Goal: Find specific page/section: Find specific page/section

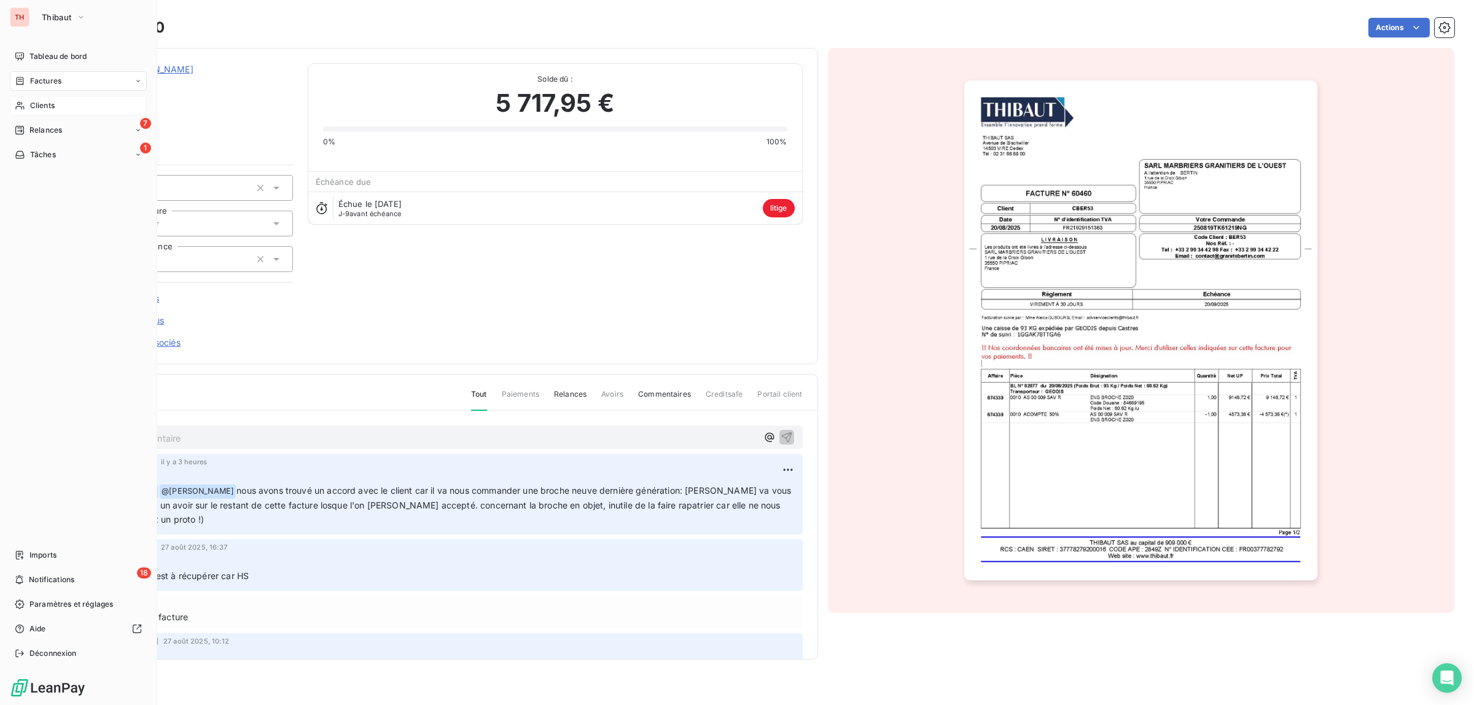
click at [47, 106] on span "Clients" at bounding box center [42, 105] width 25 height 11
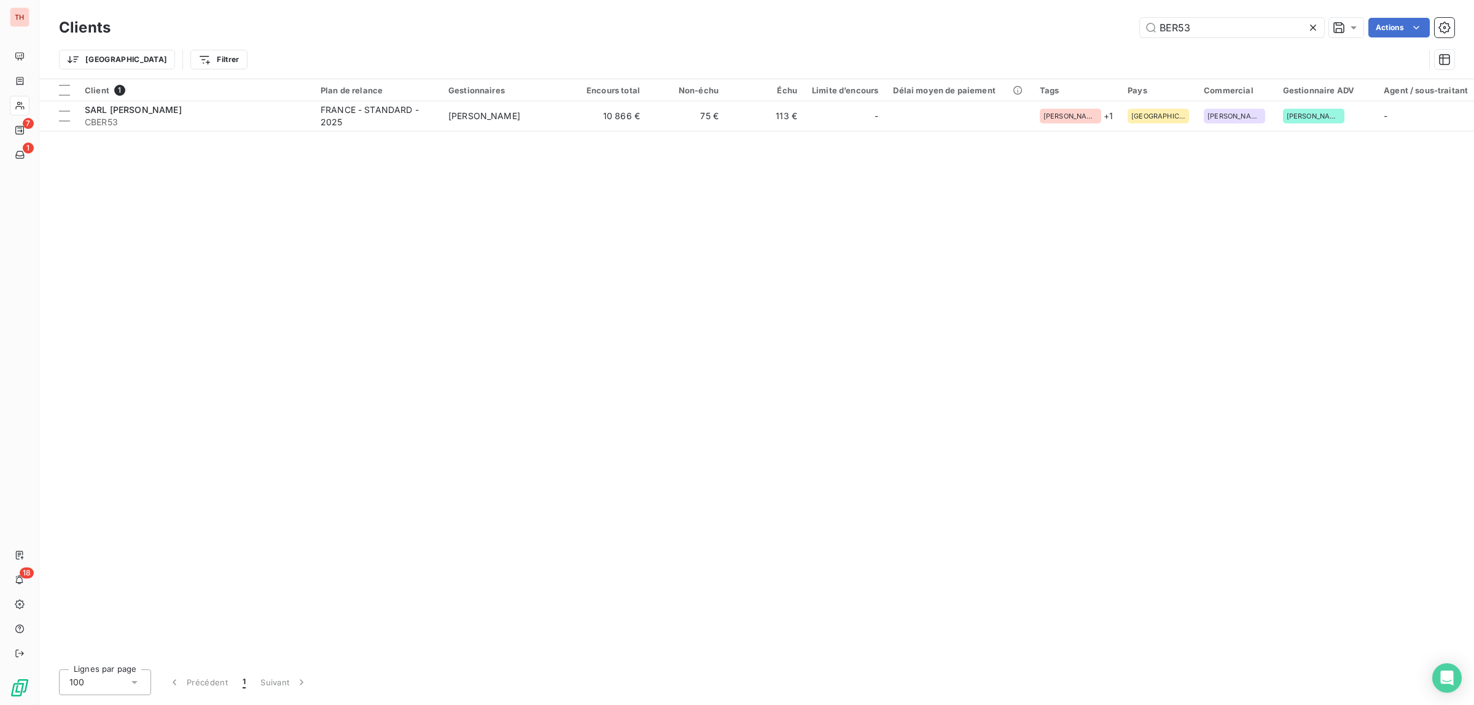
drag, startPoint x: 1230, startPoint y: 31, endPoint x: 1116, endPoint y: 28, distance: 114.9
click at [1116, 28] on div "BER53 Actions" at bounding box center [789, 28] width 1329 height 20
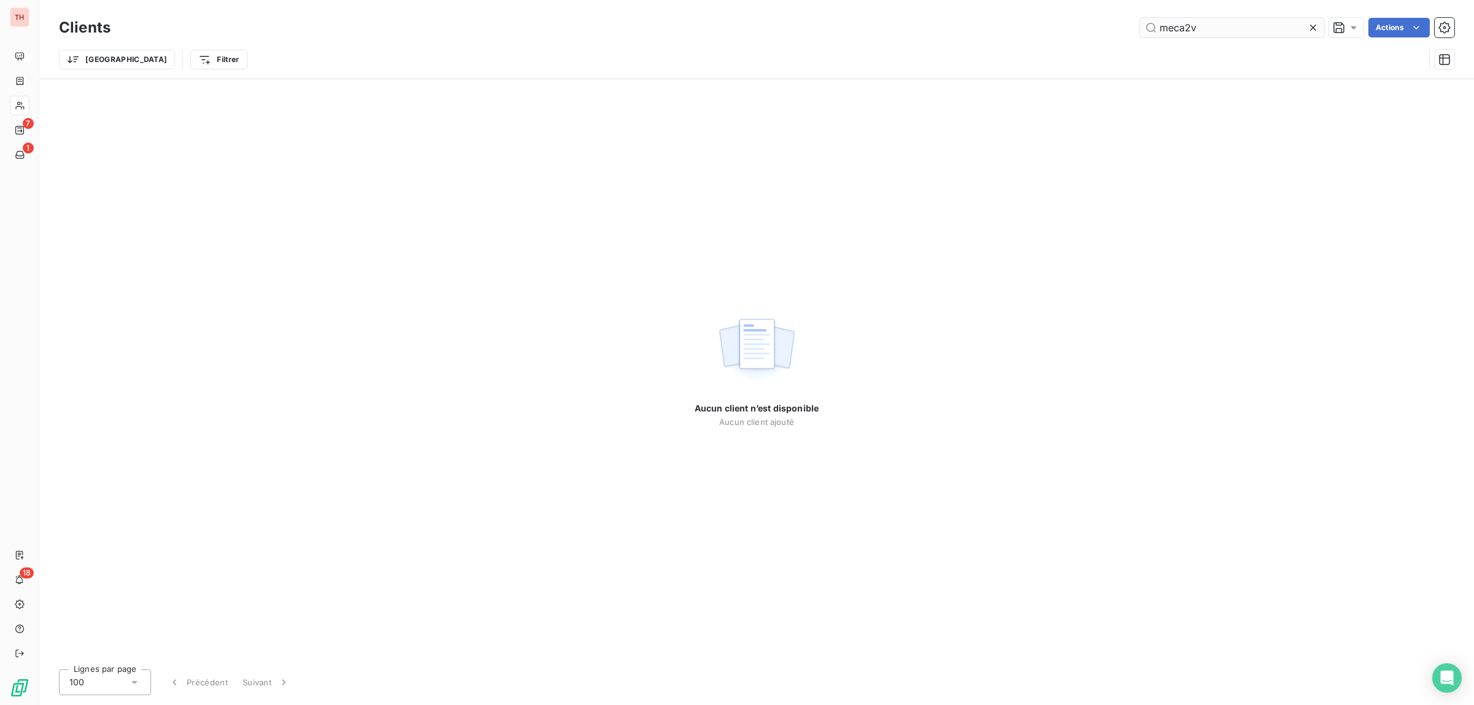
click at [1218, 29] on input "meca2v" at bounding box center [1232, 28] width 184 height 20
click at [1184, 25] on input "meca2v" at bounding box center [1232, 28] width 184 height 20
click at [1204, 28] on input "meca2v" at bounding box center [1232, 28] width 184 height 20
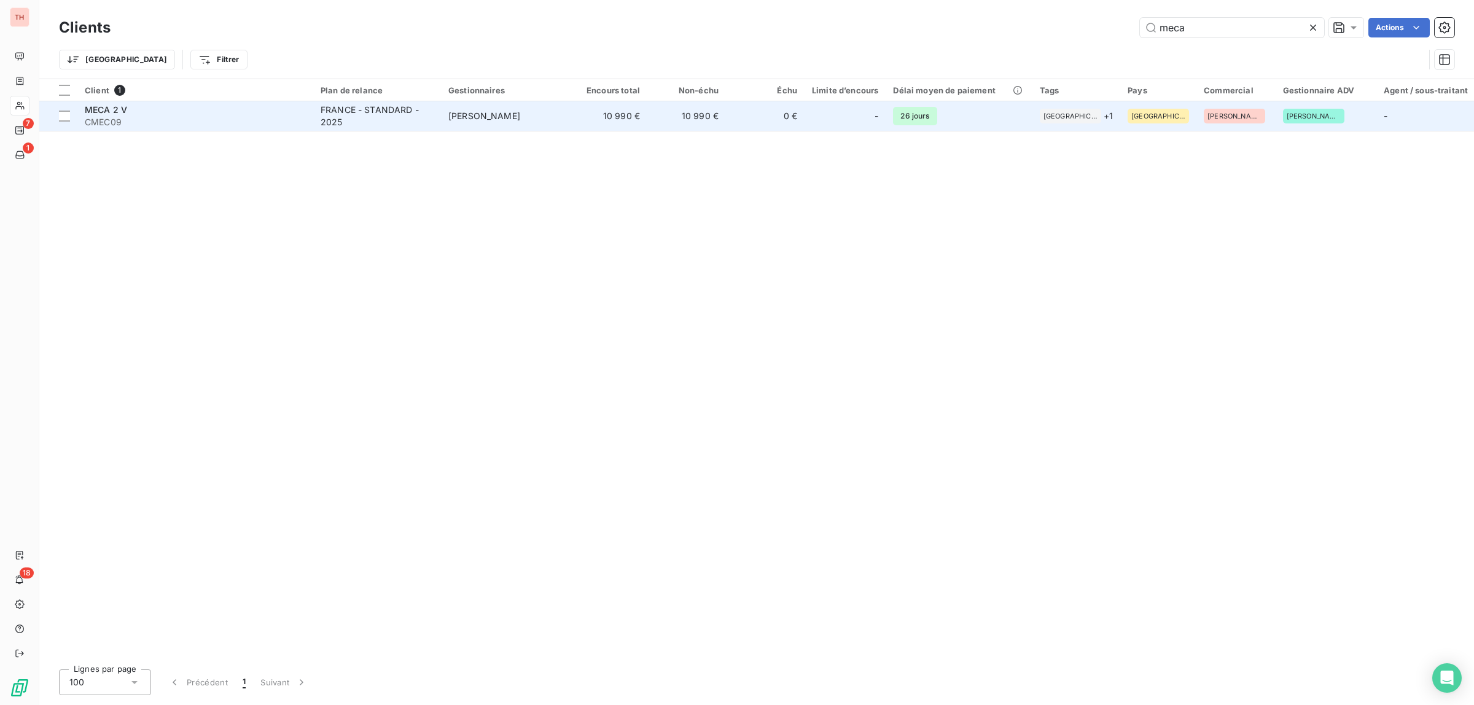
type input "meca"
click at [235, 117] on span "CMEC09" at bounding box center [195, 122] width 221 height 12
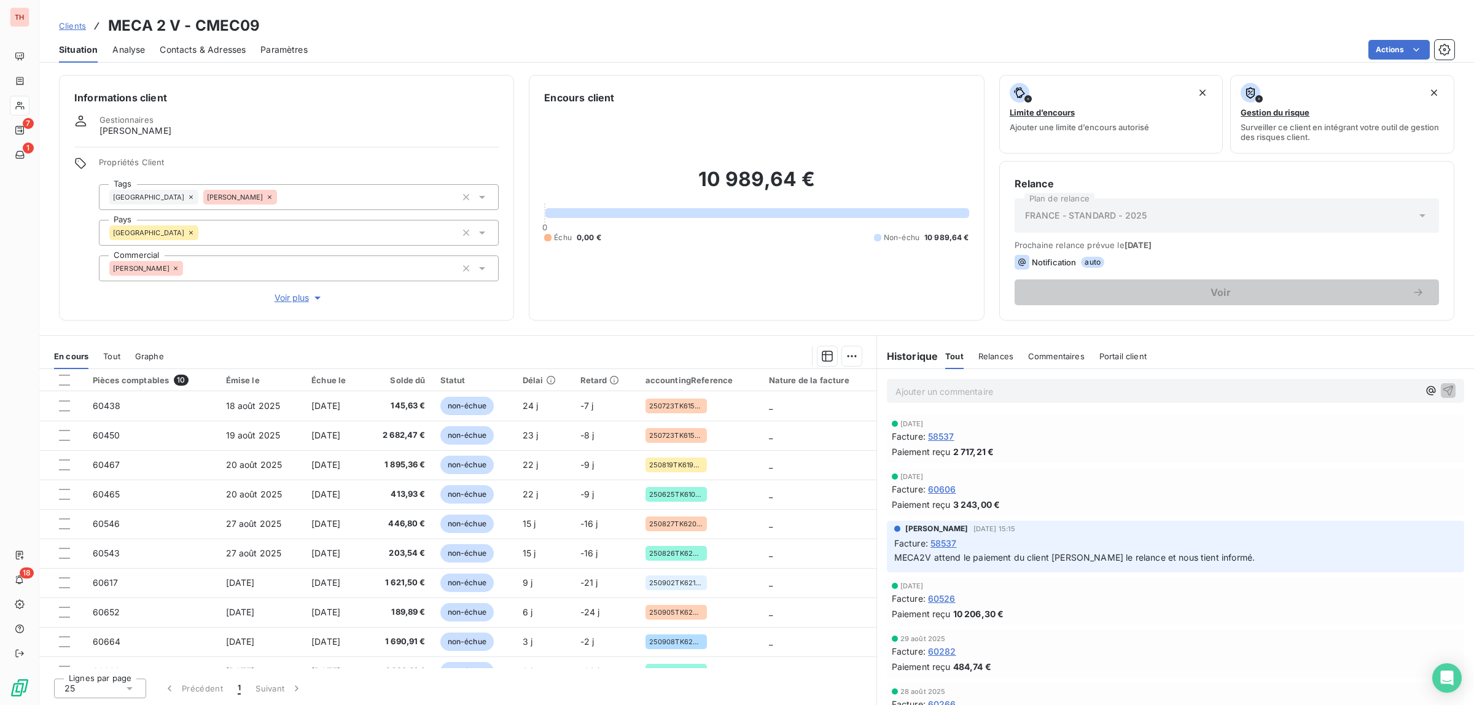
click at [111, 354] on span "Tout" at bounding box center [111, 356] width 17 height 10
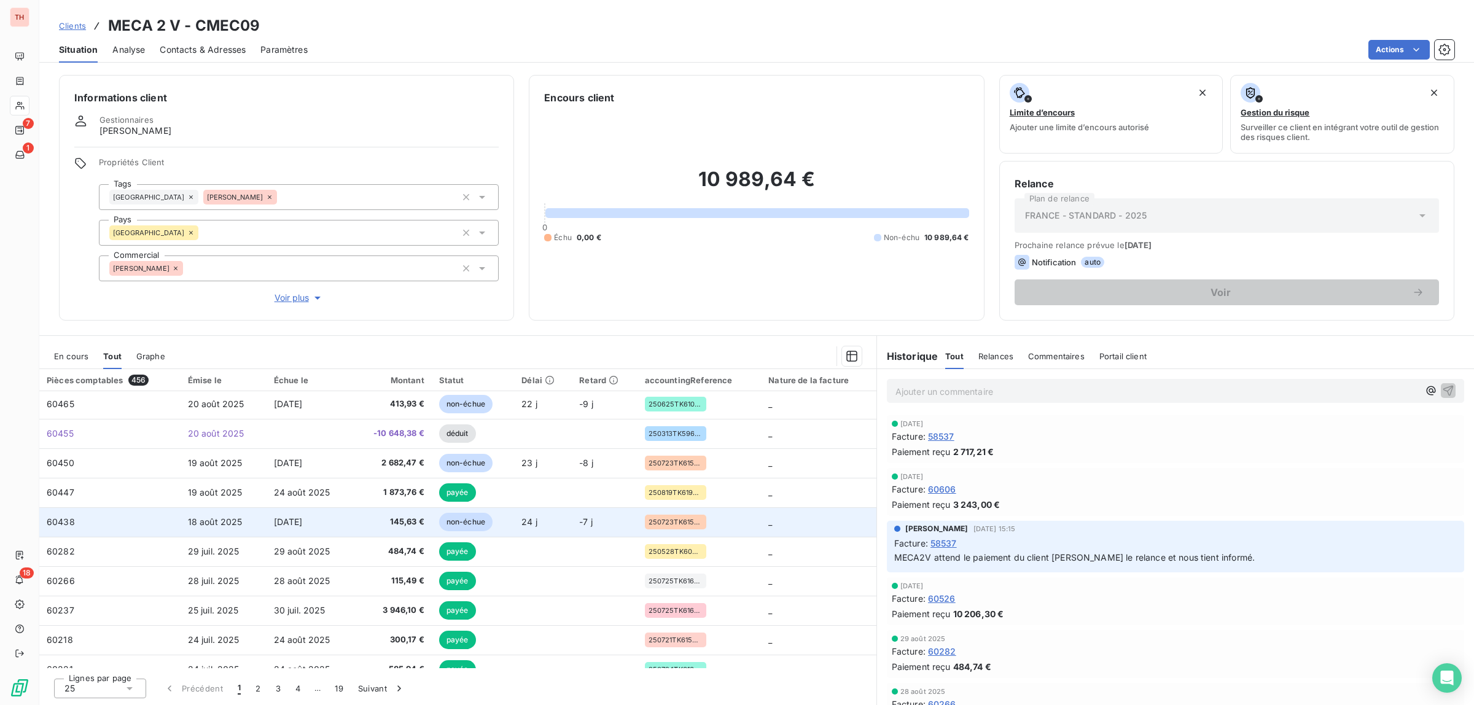
scroll to position [230, 0]
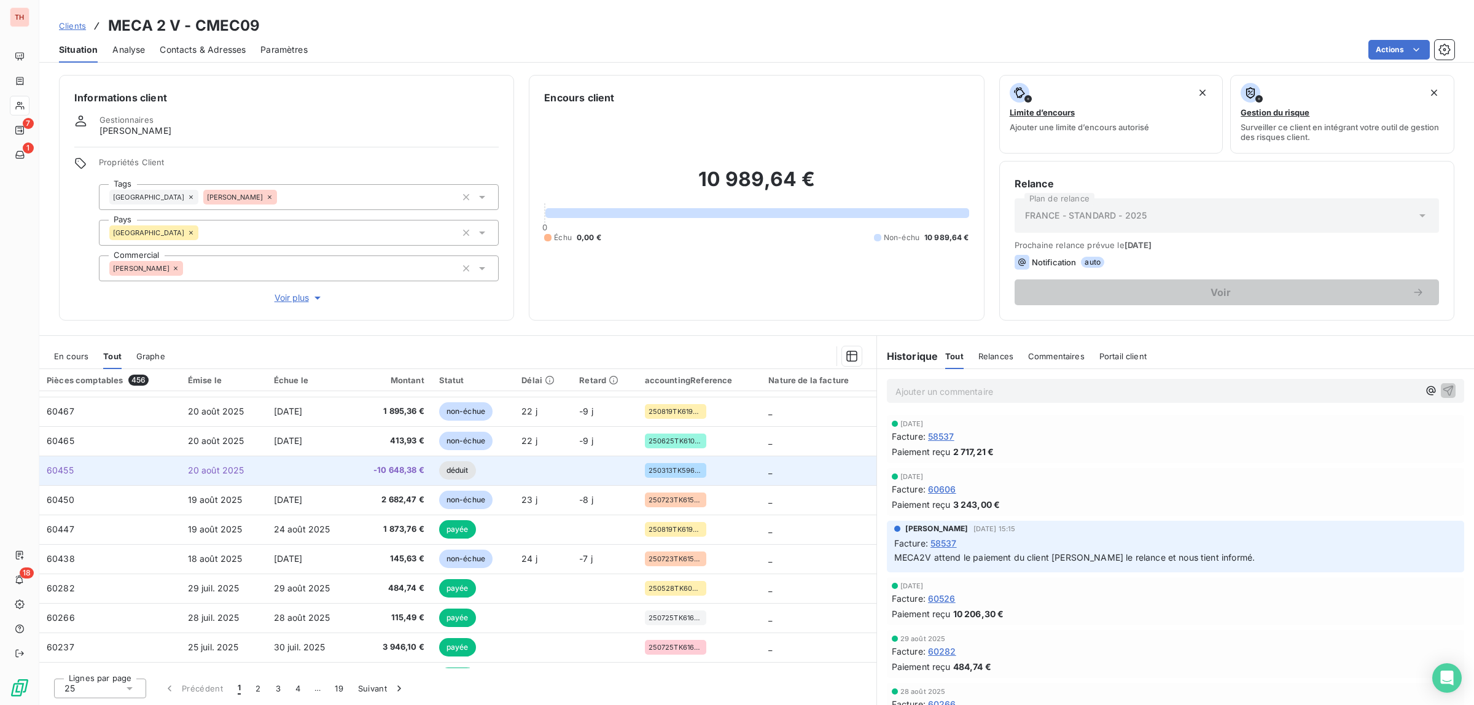
click at [339, 469] on td at bounding box center [310, 470] width 86 height 29
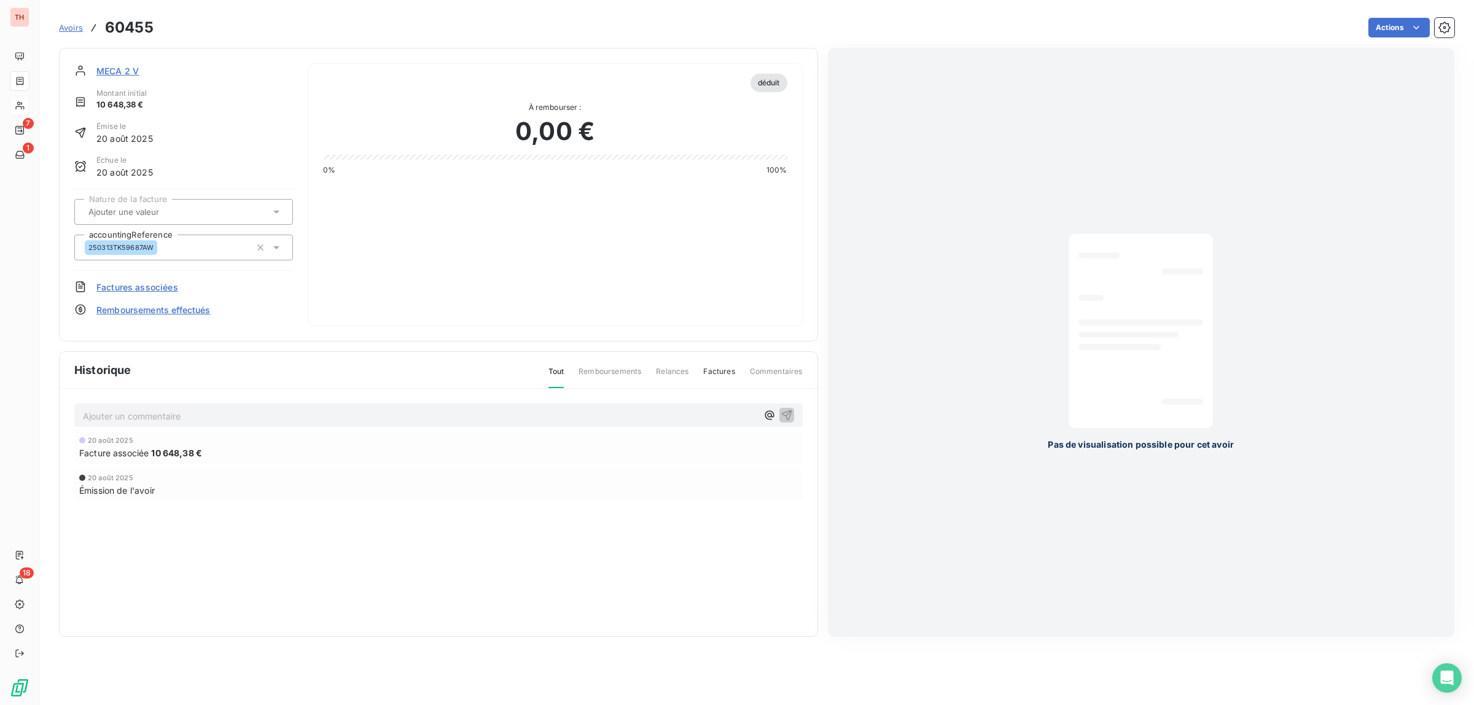
click at [129, 71] on span "MECA 2 V" at bounding box center [117, 71] width 42 height 13
